Goal: Information Seeking & Learning: Learn about a topic

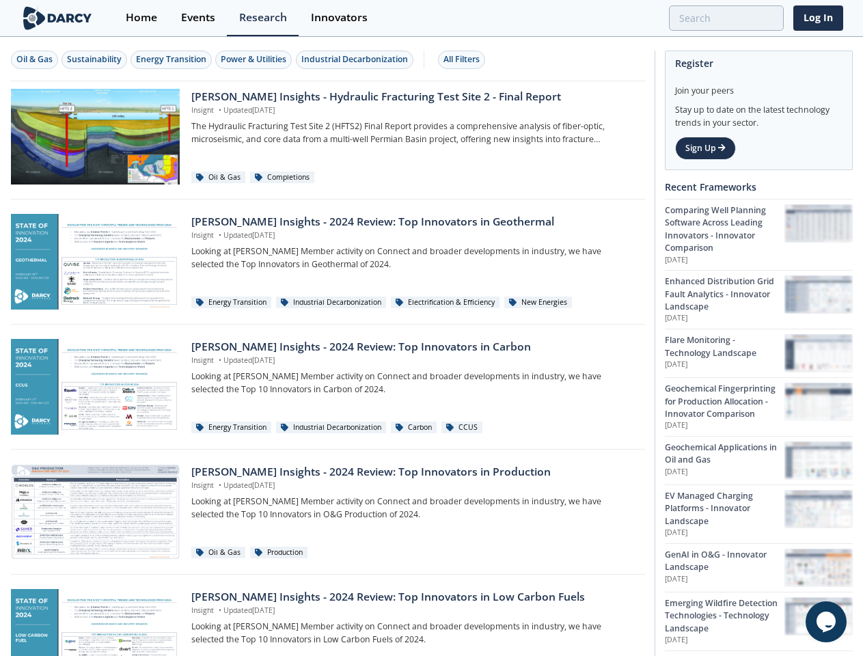
click at [35, 59] on div "Oil & Gas" at bounding box center [34, 59] width 36 height 12
click at [95, 59] on div "Sustainability" at bounding box center [94, 59] width 55 height 12
click at [172, 59] on div "Energy Transition" at bounding box center [171, 59] width 70 height 12
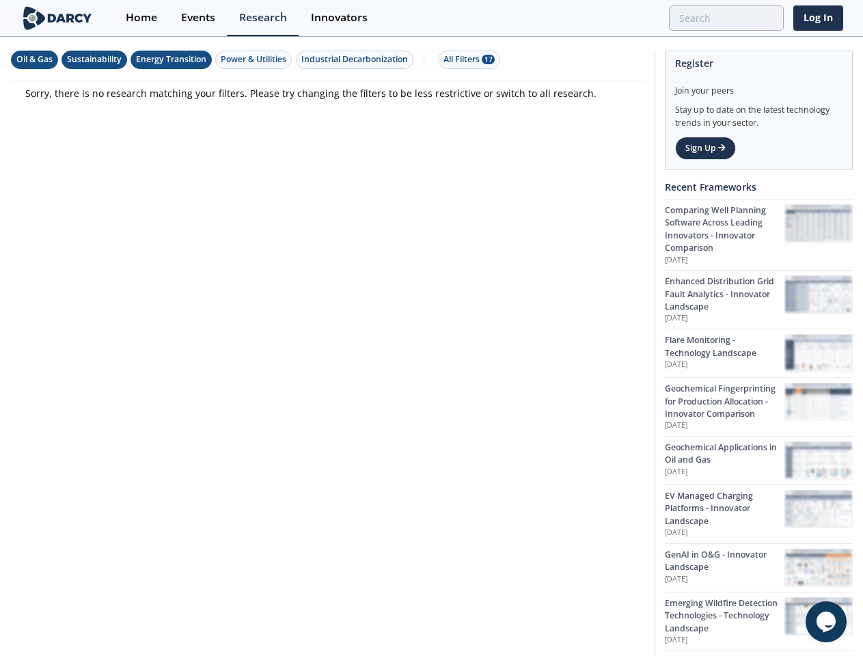
click at [255, 59] on div "Power & Utilities" at bounding box center [254, 59] width 66 height 12
